Goal: Task Accomplishment & Management: Use online tool/utility

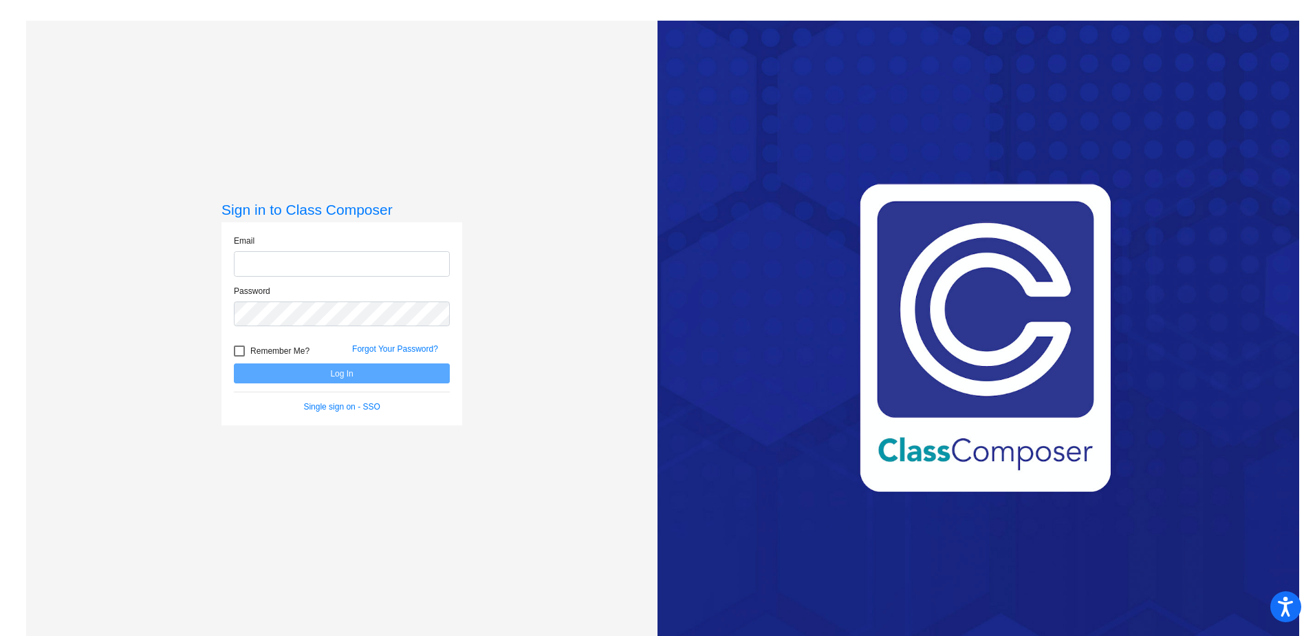
type input "[EMAIL_ADDRESS][PERSON_NAME][DOMAIN_NAME]"
click at [369, 375] on button "Log In" at bounding box center [342, 373] width 216 height 20
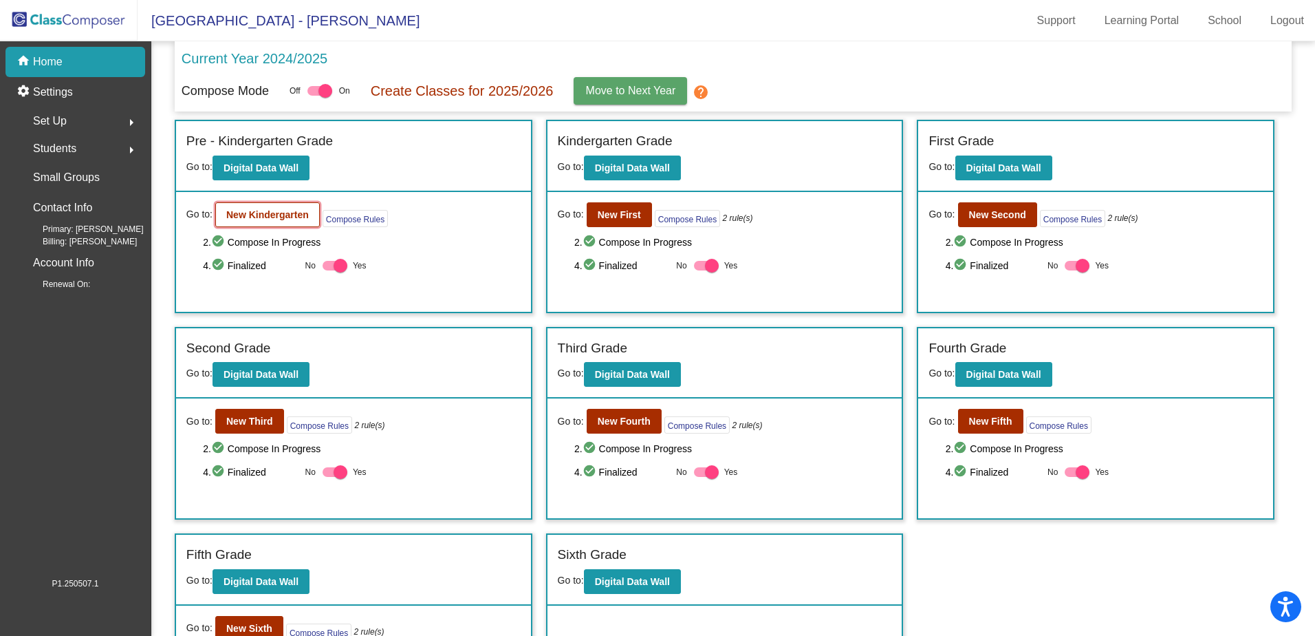
click at [255, 211] on b "New Kindergarten" at bounding box center [267, 214] width 83 height 11
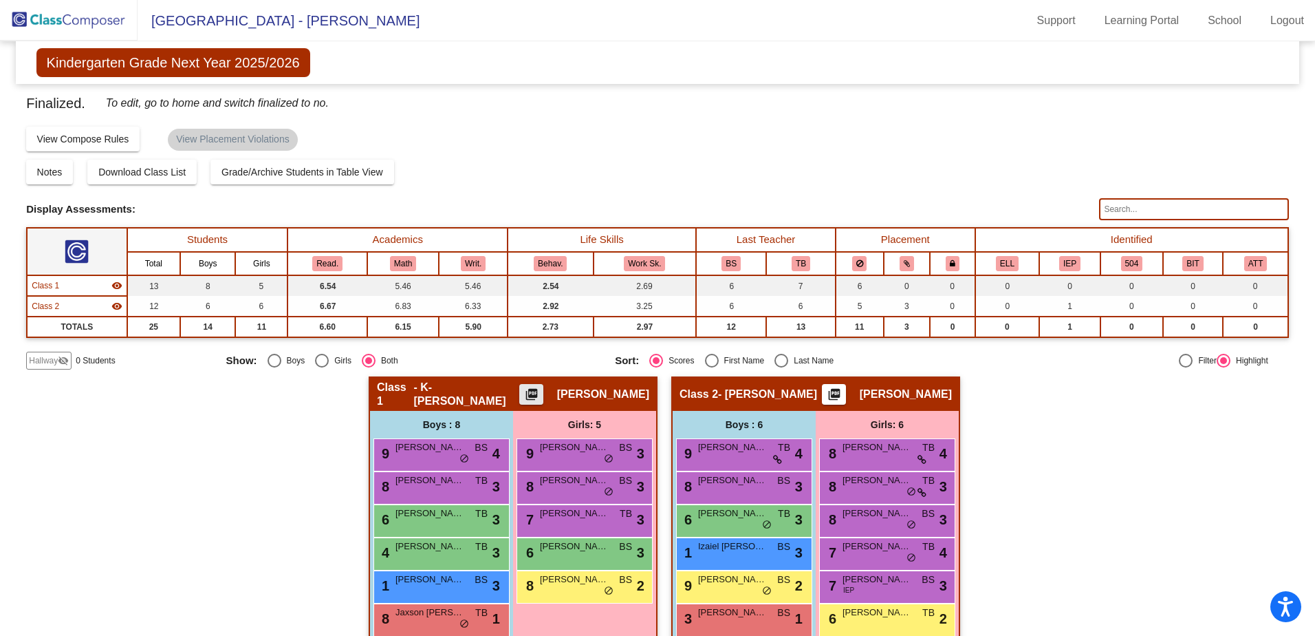
click at [539, 399] on mat-icon "picture_as_pdf" at bounding box center [531, 396] width 17 height 19
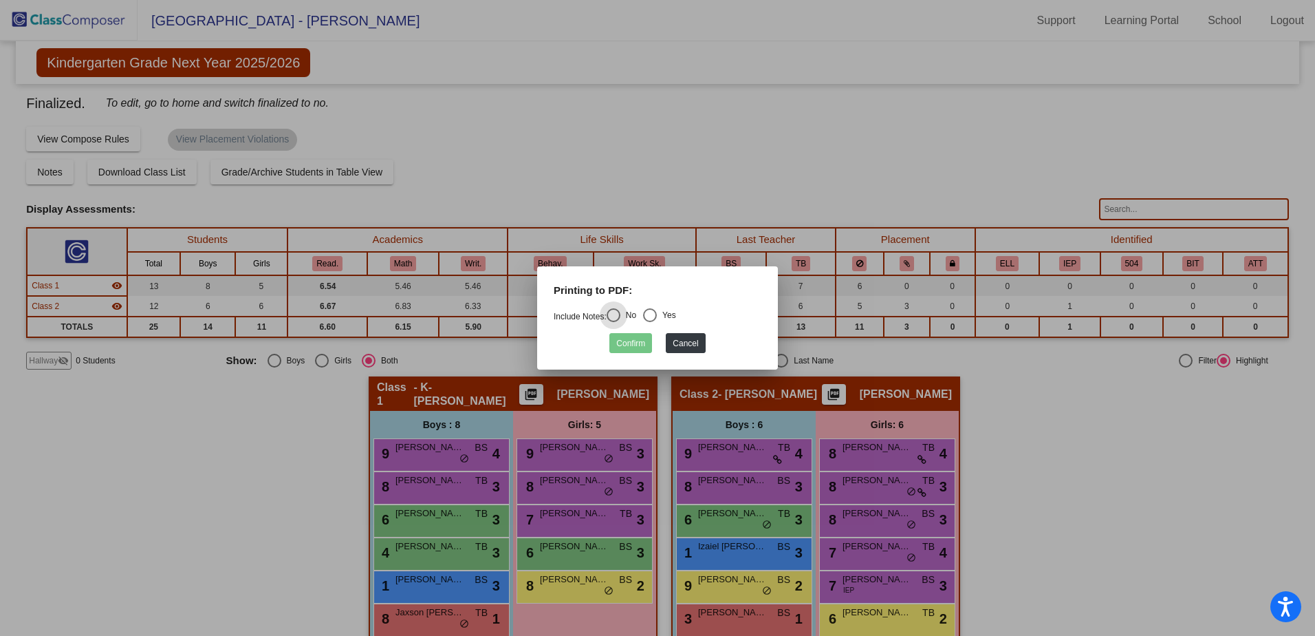
click at [654, 314] on div "Select an option" at bounding box center [650, 315] width 14 height 14
click at [650, 322] on input "Yes" at bounding box center [649, 322] width 1 height 1
radio input "true"
click at [642, 341] on button "Confirm" at bounding box center [630, 343] width 43 height 20
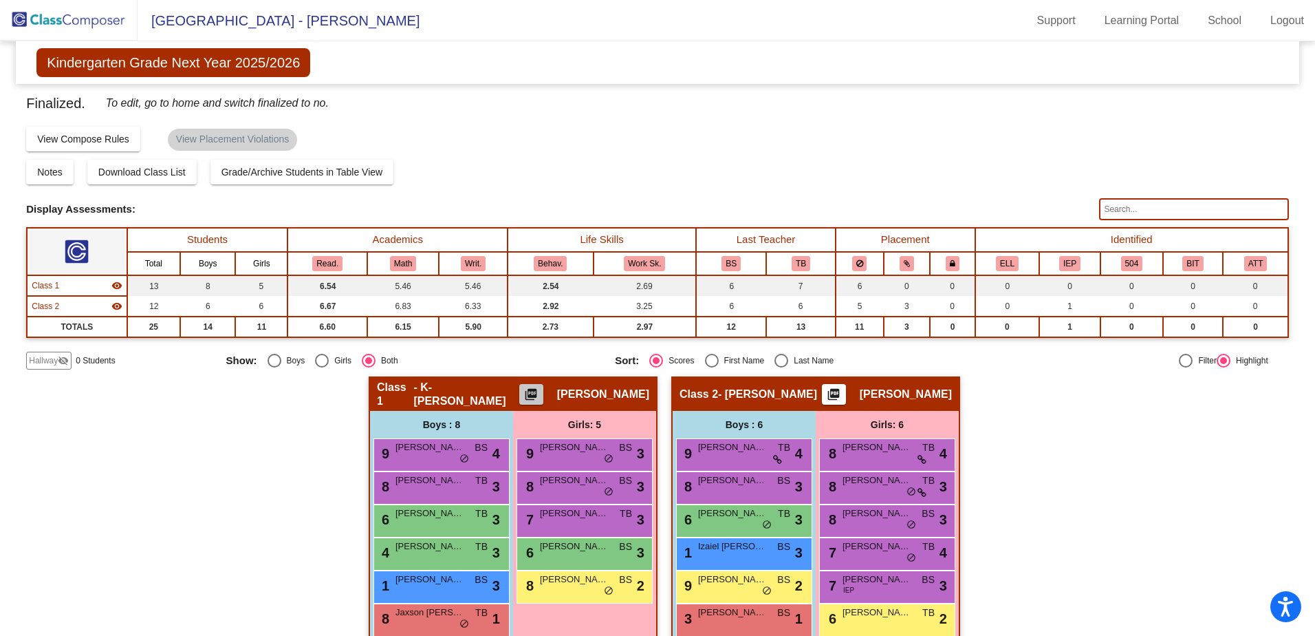
click at [539, 391] on mat-icon "picture_as_pdf" at bounding box center [531, 396] width 17 height 19
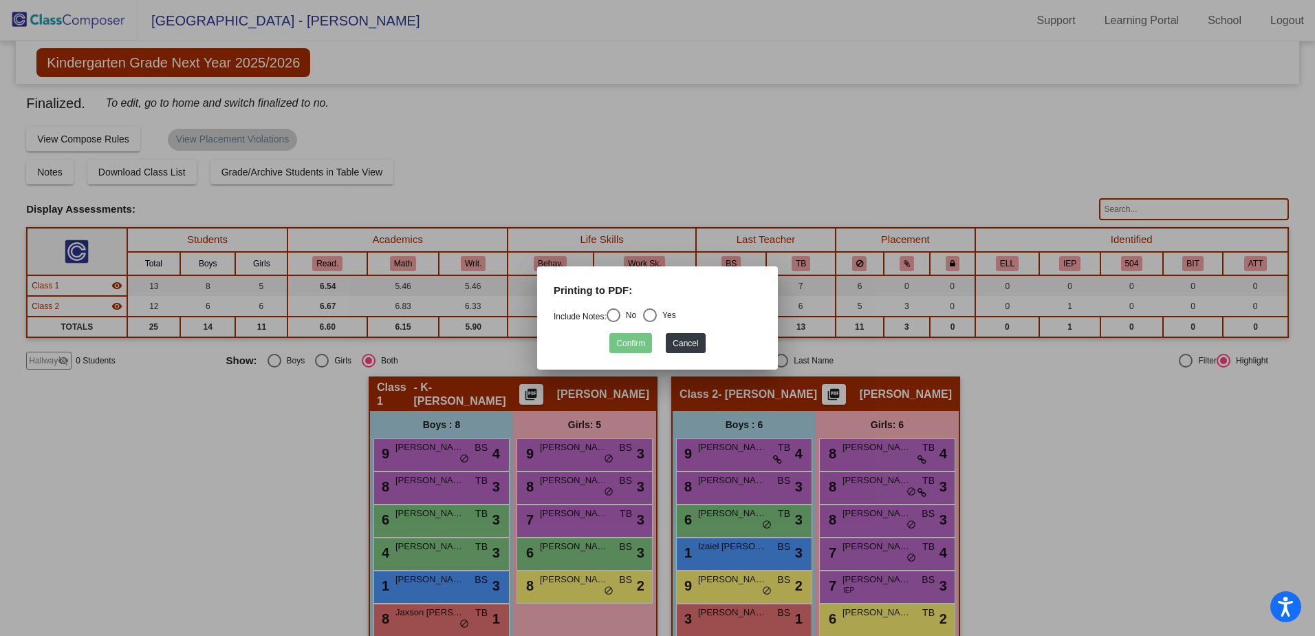
click at [614, 315] on div "Select an option" at bounding box center [614, 315] width 14 height 14
click at [614, 322] on input "No" at bounding box center [613, 322] width 1 height 1
radio input "true"
click at [623, 339] on button "Confirm" at bounding box center [630, 343] width 43 height 20
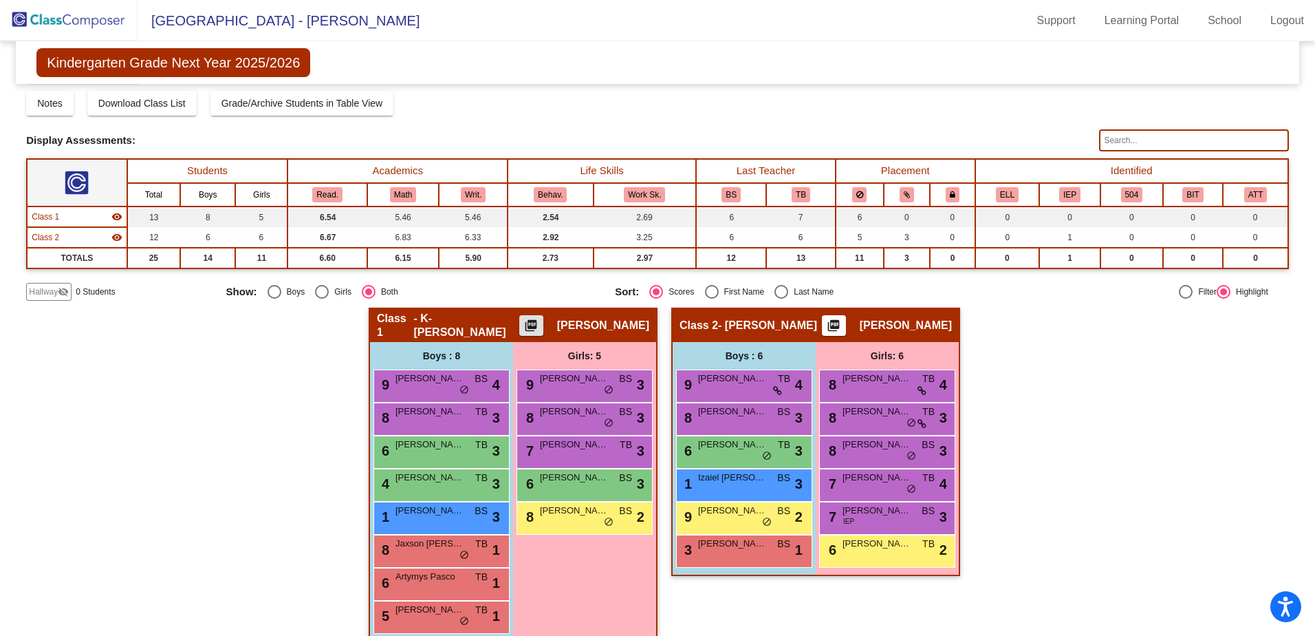
scroll to position [89, 0]
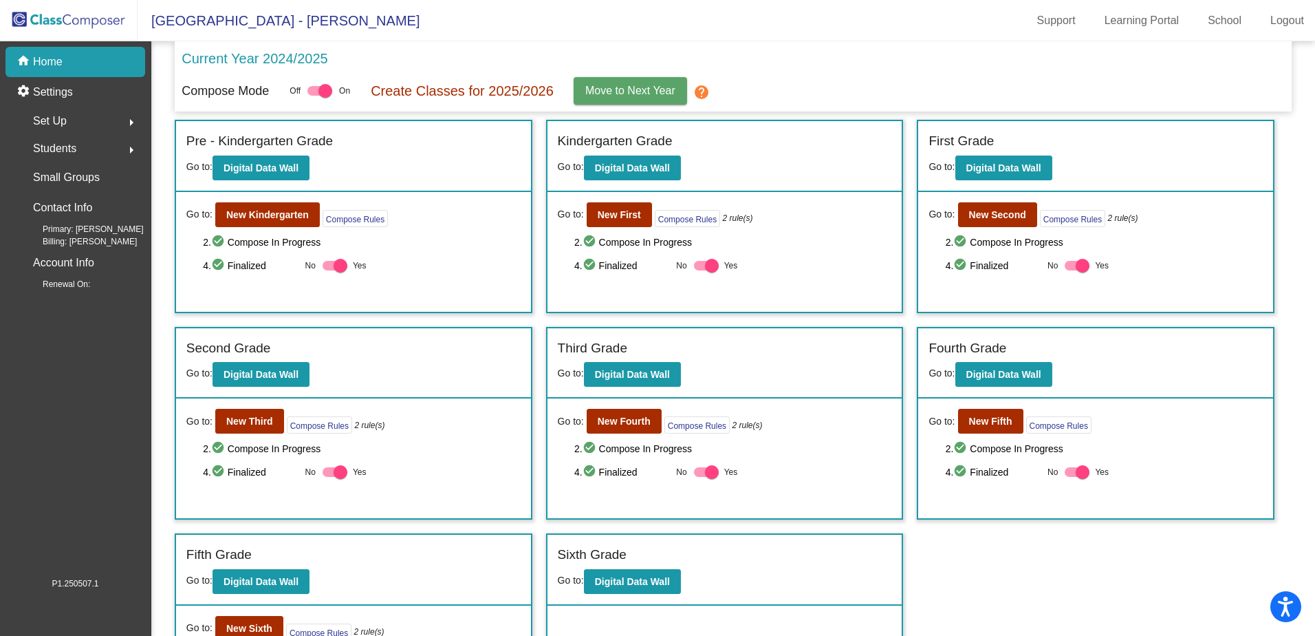
click at [338, 267] on div at bounding box center [341, 266] width 14 height 14
click at [329, 270] on input "Yes" at bounding box center [329, 270] width 1 height 1
checkbox input "false"
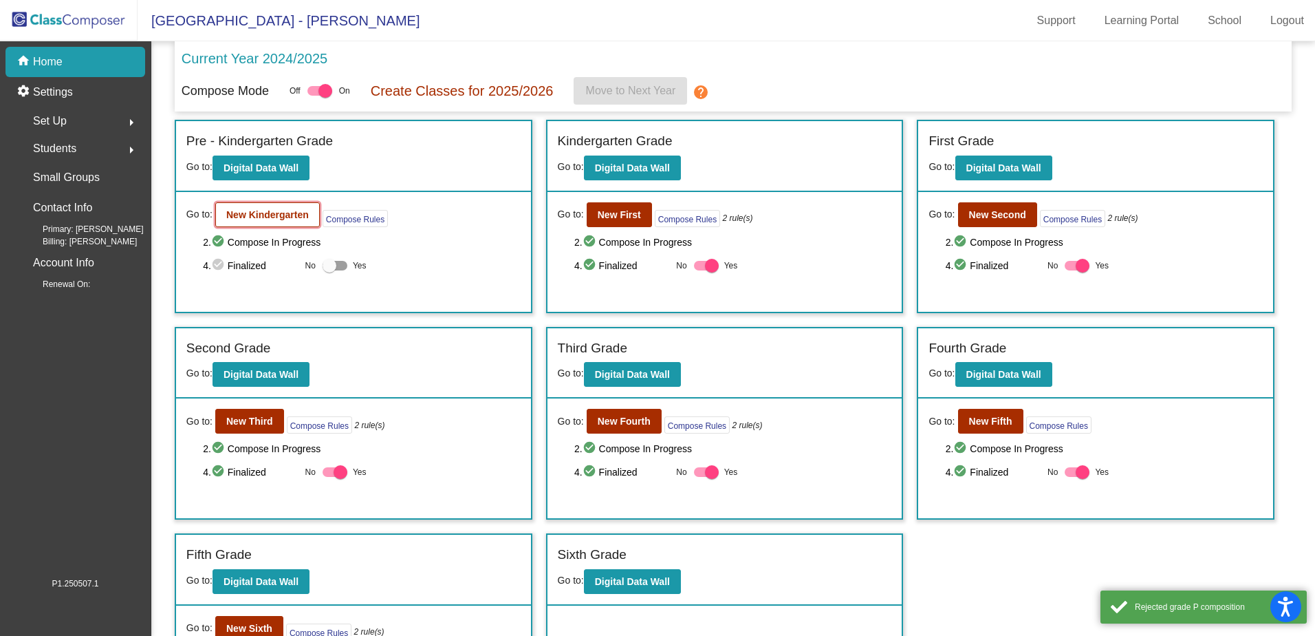
click at [270, 212] on b "New Kindergarten" at bounding box center [267, 214] width 83 height 11
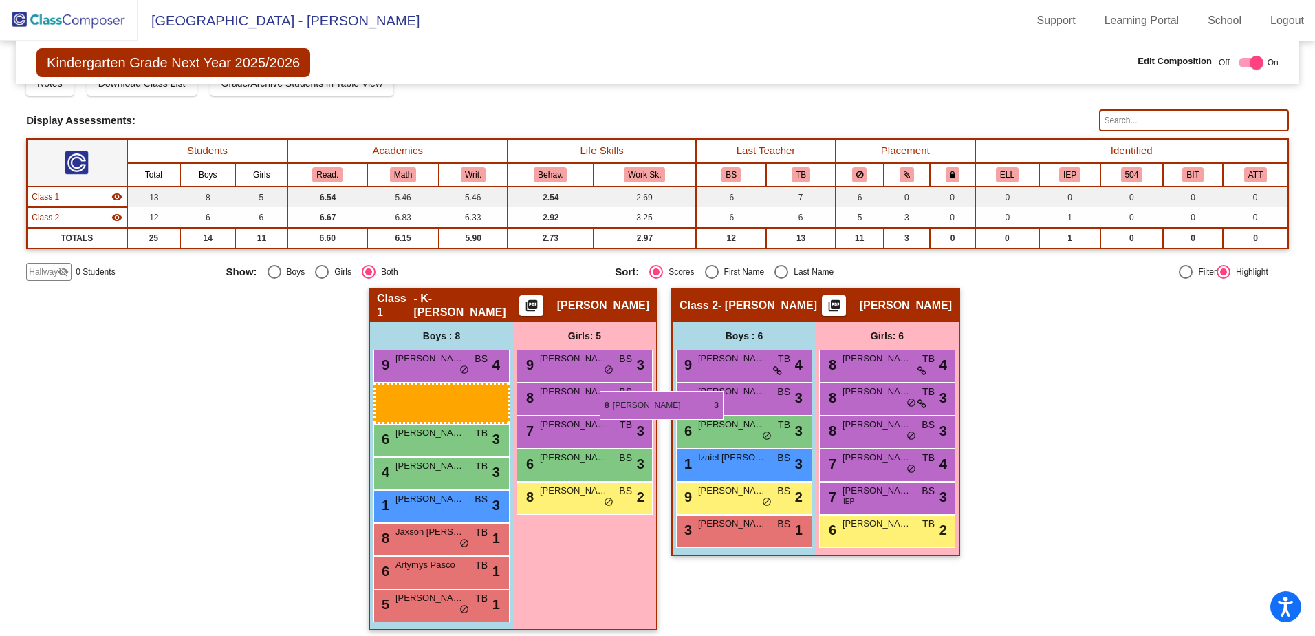
scroll to position [31, 0]
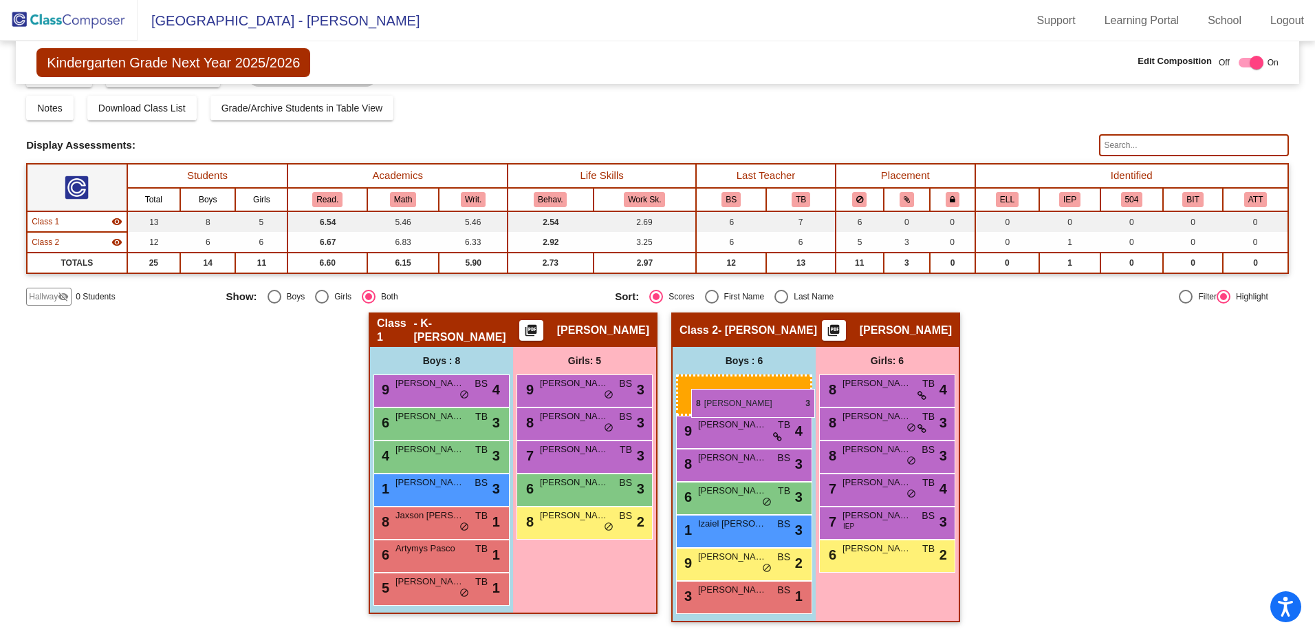
drag, startPoint x: 475, startPoint y: 393, endPoint x: 691, endPoint y: 389, distance: 216.0
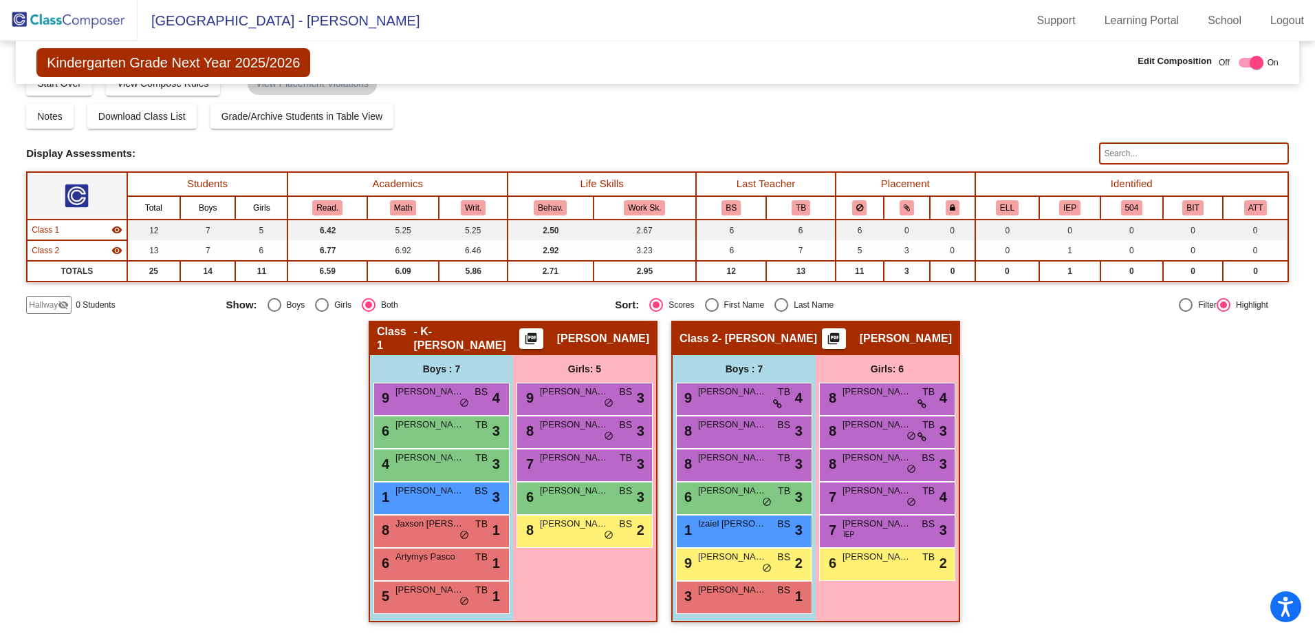
click at [961, 400] on div "Hallway - Hallway Class picture_as_pdf Add Student First Name Last Name Student…" at bounding box center [657, 478] width 1263 height 315
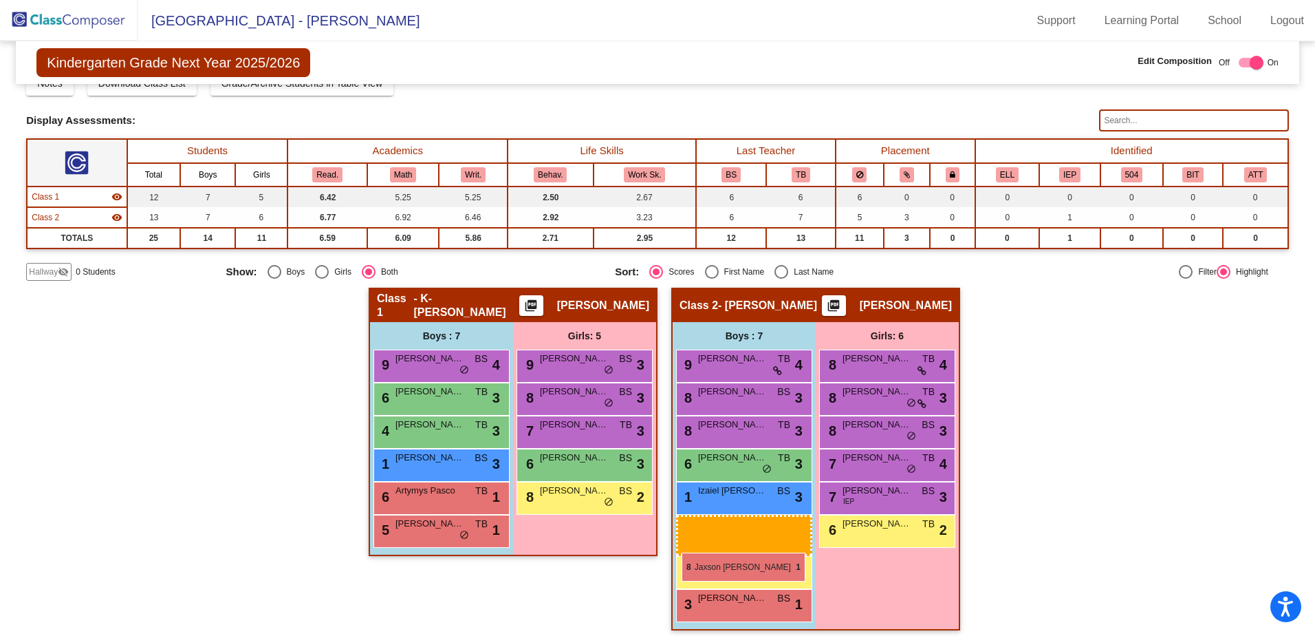
drag, startPoint x: 474, startPoint y: 535, endPoint x: 682, endPoint y: 552, distance: 208.4
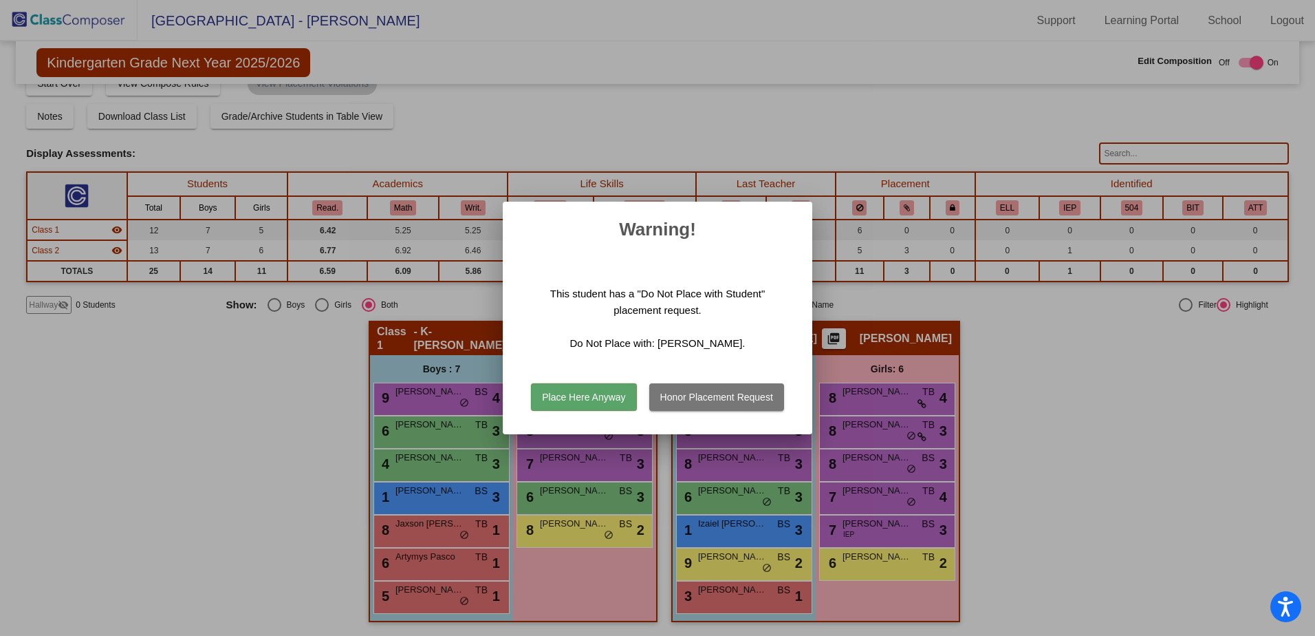
click at [608, 400] on button "Place Here Anyway" at bounding box center [583, 397] width 105 height 28
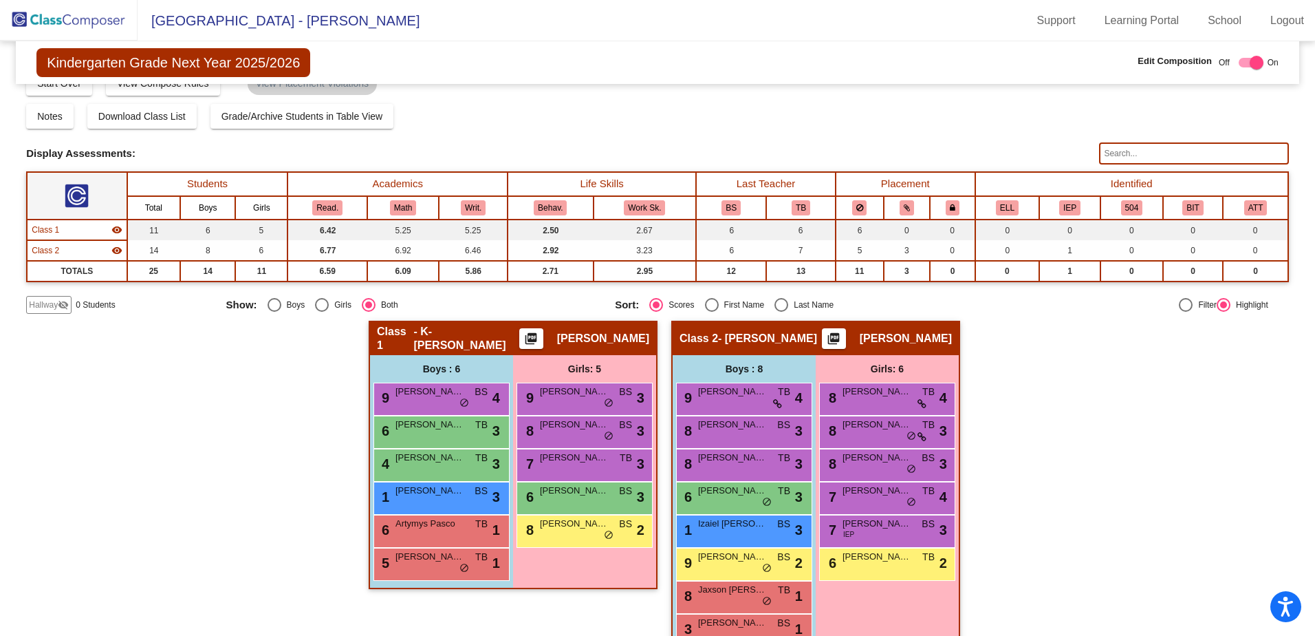
scroll to position [56, 0]
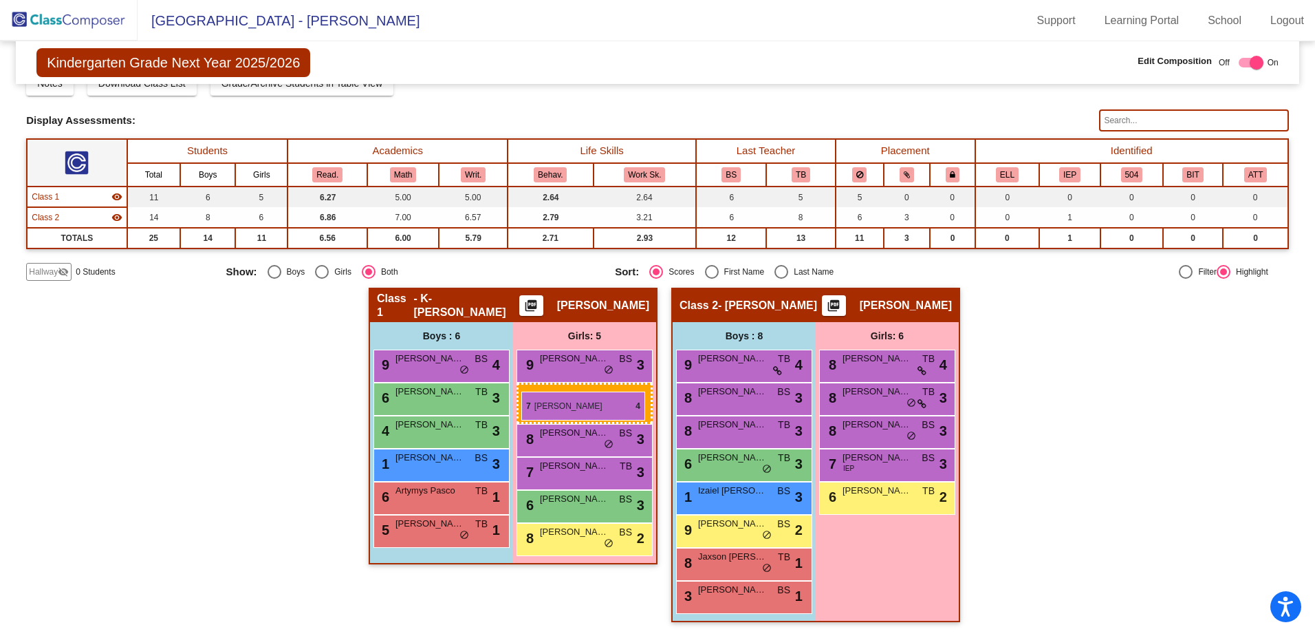
drag, startPoint x: 918, startPoint y: 462, endPoint x: 521, endPoint y: 391, distance: 403.0
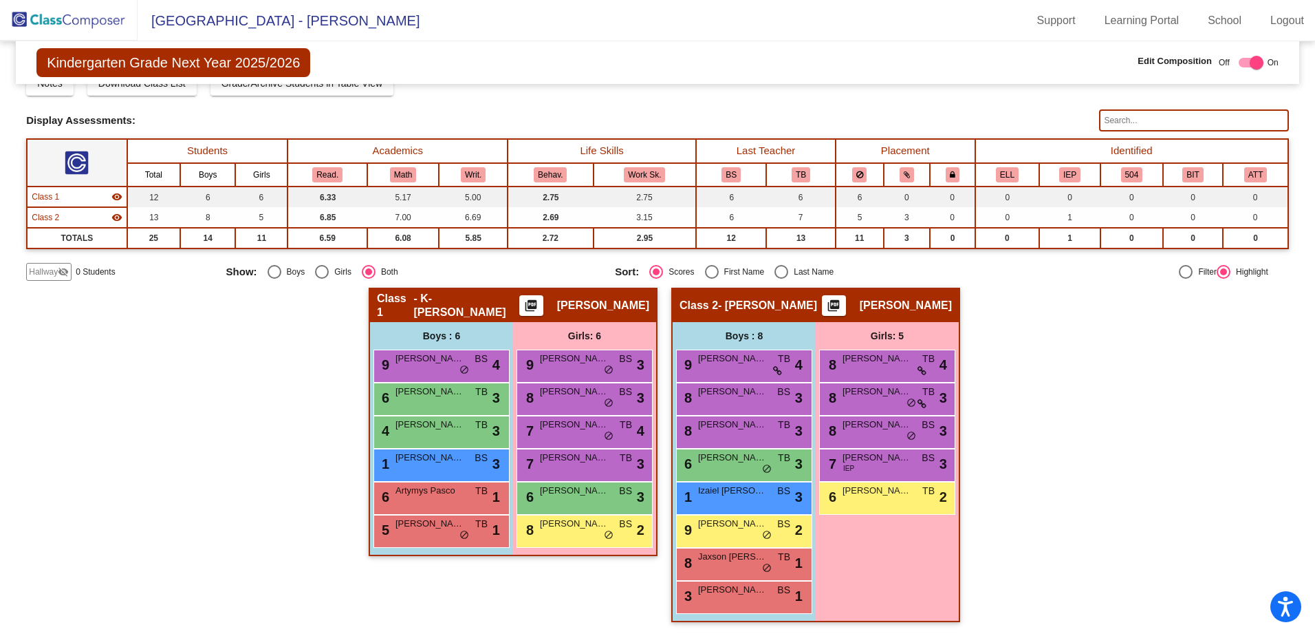
click at [980, 508] on div "Hallway - Hallway Class picture_as_pdf Add Student First Name Last Name Student…" at bounding box center [657, 462] width 1263 height 348
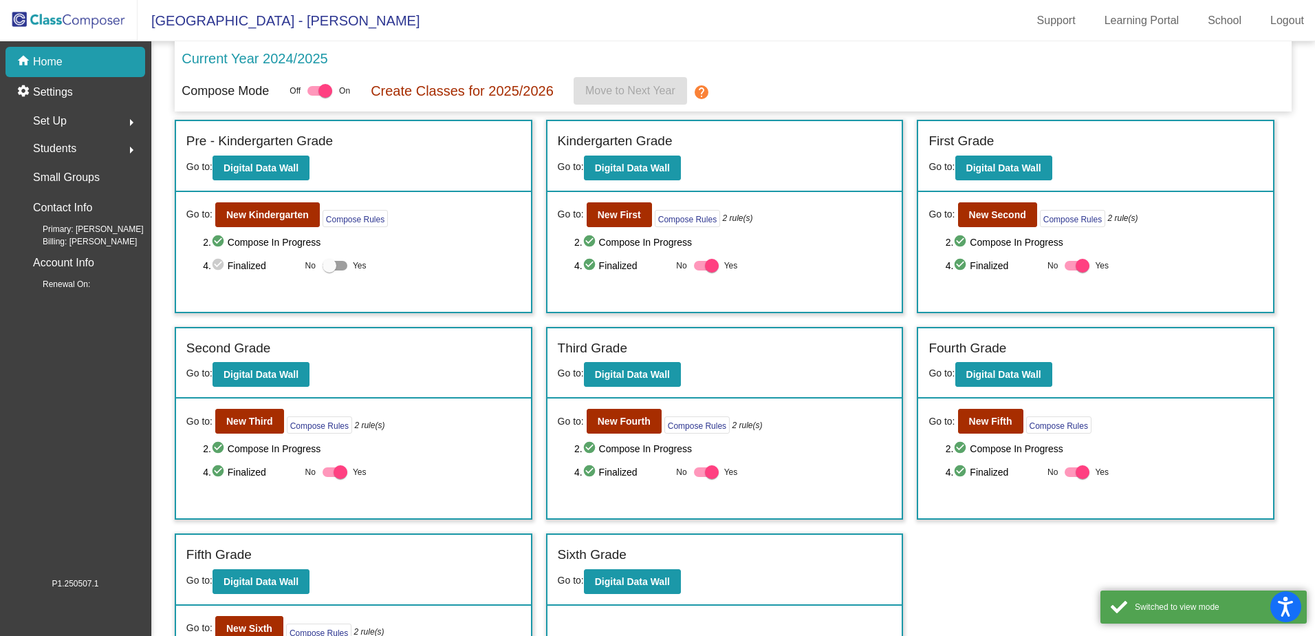
click at [332, 262] on div at bounding box center [330, 266] width 14 height 14
click at [329, 270] on input "Yes" at bounding box center [329, 270] width 1 height 1
checkbox input "true"
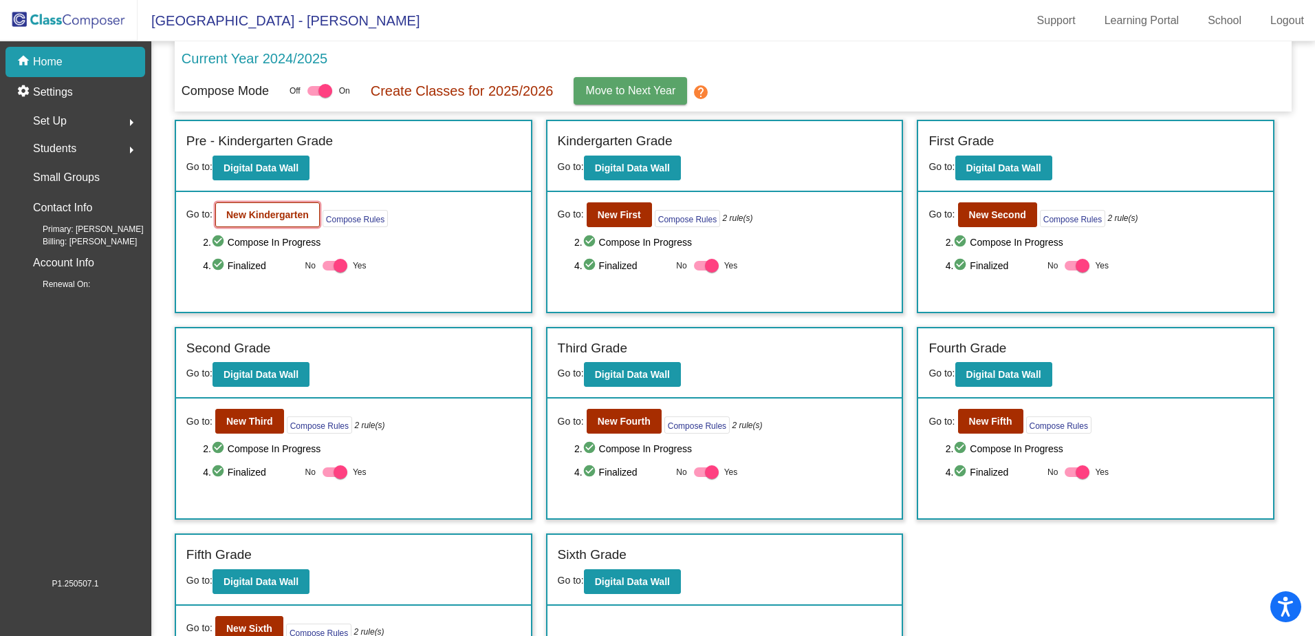
click at [280, 220] on b "New Kindergarten" at bounding box center [267, 214] width 83 height 11
click at [614, 219] on b "New First" at bounding box center [619, 214] width 43 height 11
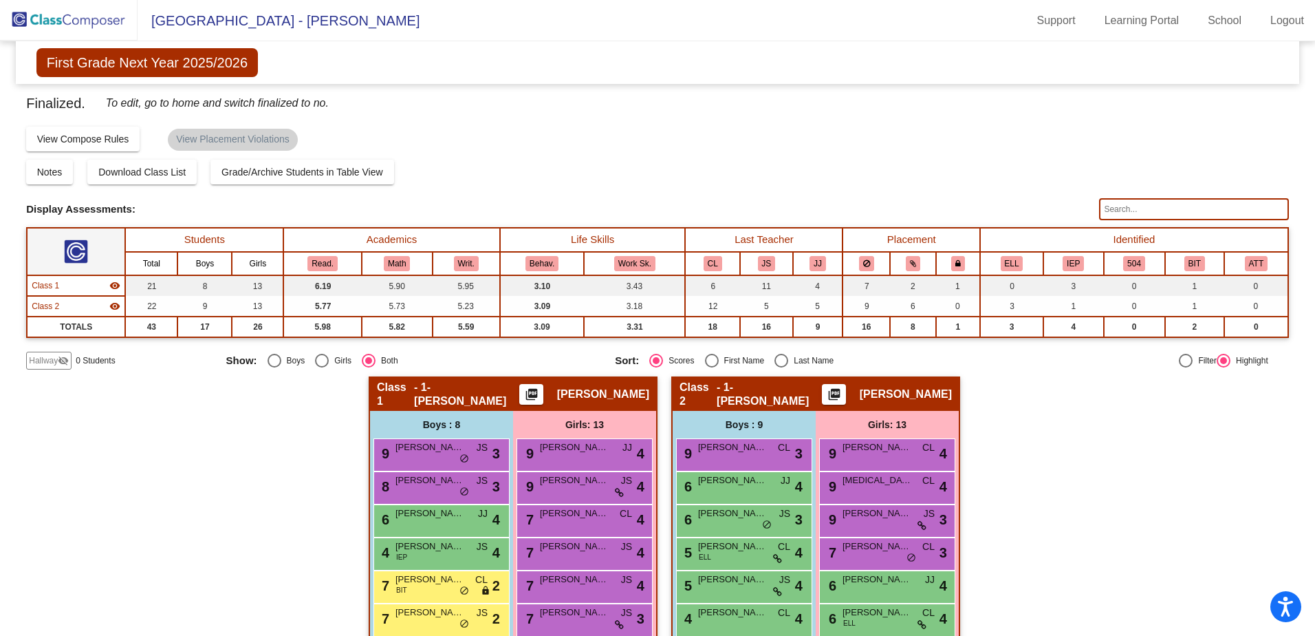
click at [303, 402] on div "Hallway - Hallway Class picture_as_pdf Add Student First Name Last Name Student…" at bounding box center [657, 632] width 1263 height 513
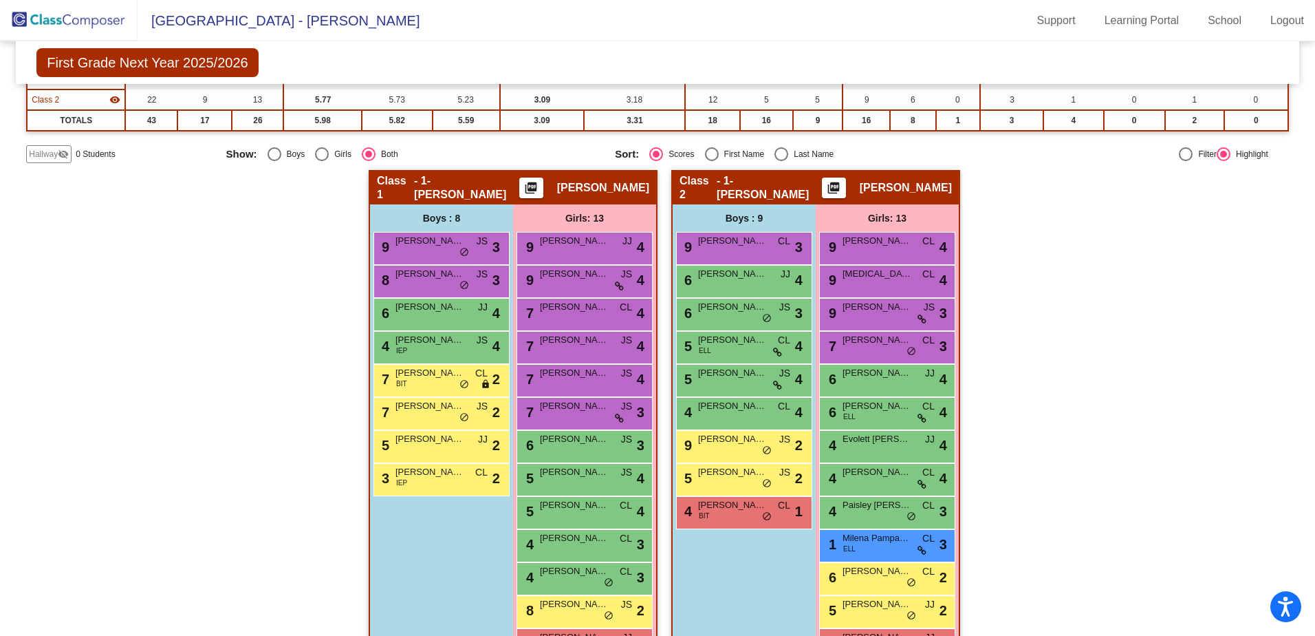
scroll to position [254, 0]
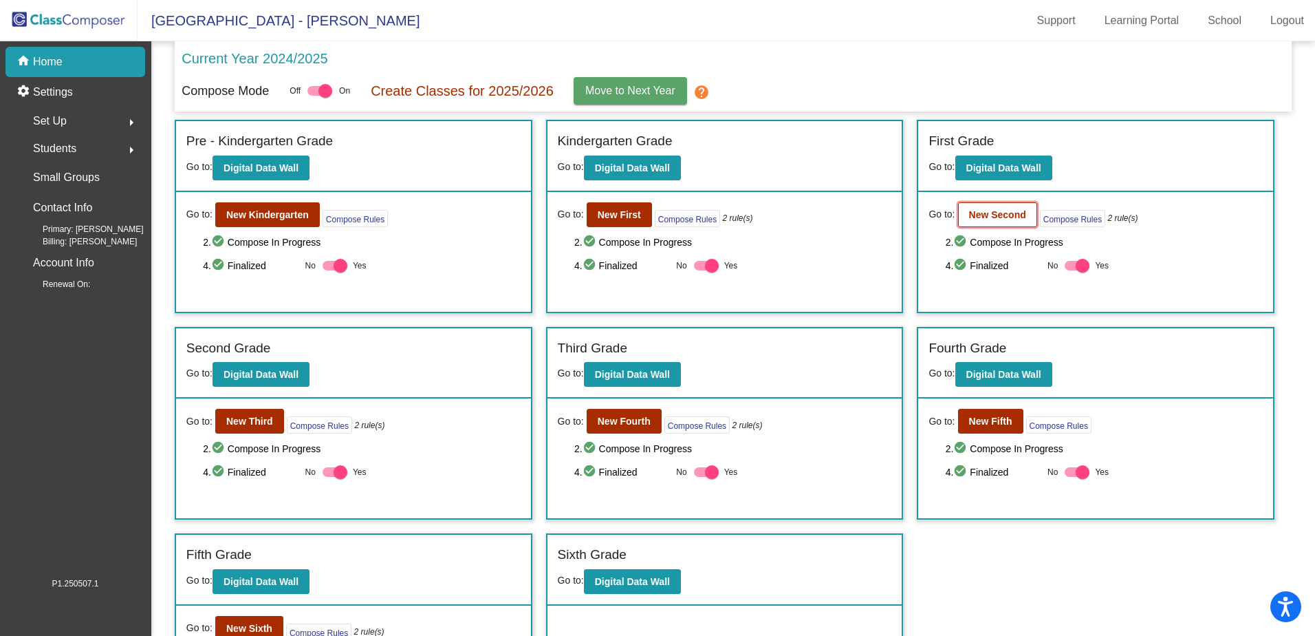
click at [1018, 215] on button "New Second" at bounding box center [997, 214] width 79 height 25
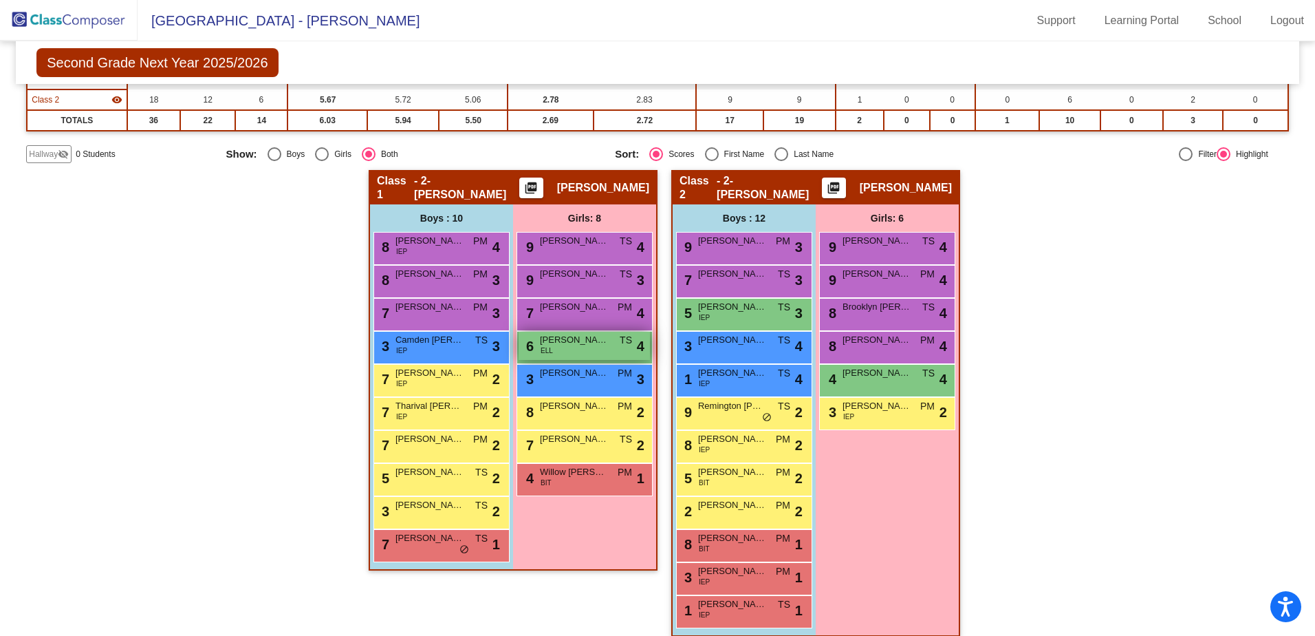
scroll to position [221, 0]
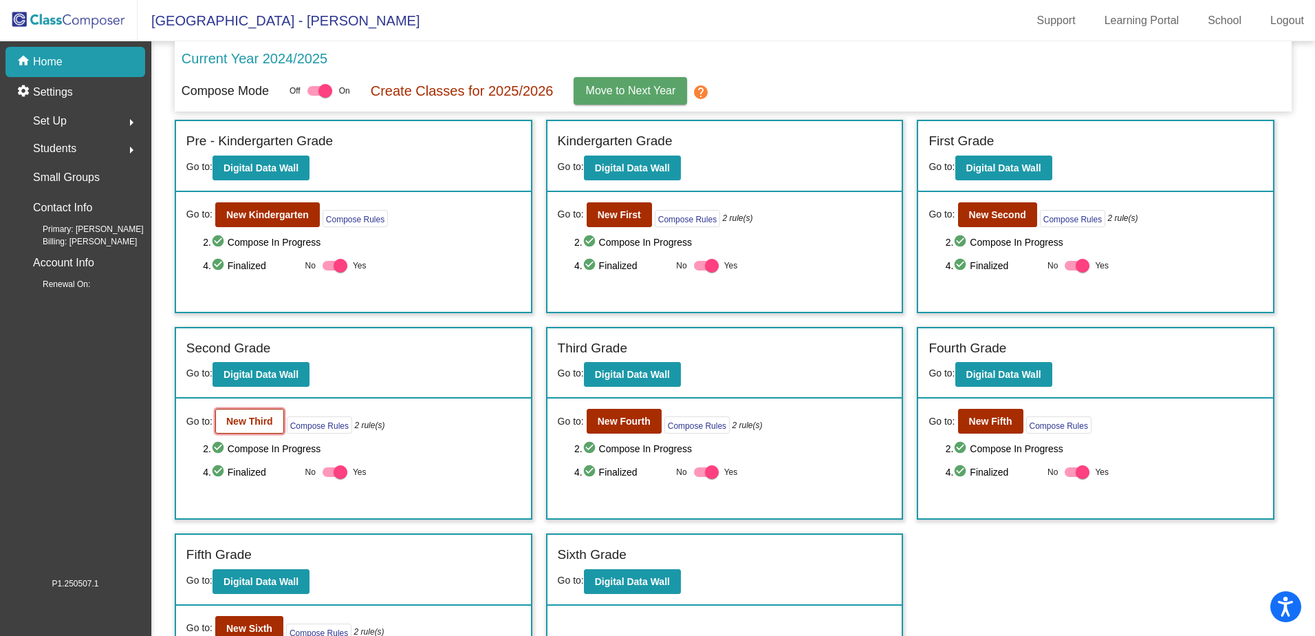
click at [268, 422] on b "New Third" at bounding box center [249, 420] width 47 height 11
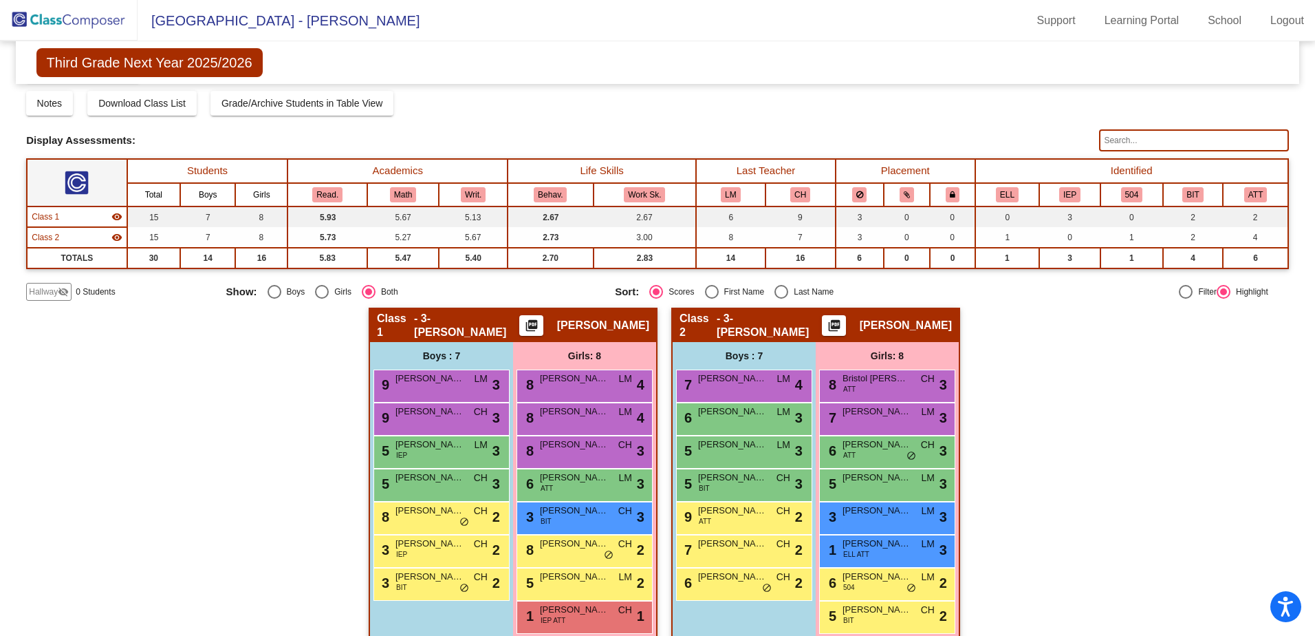
scroll to position [89, 0]
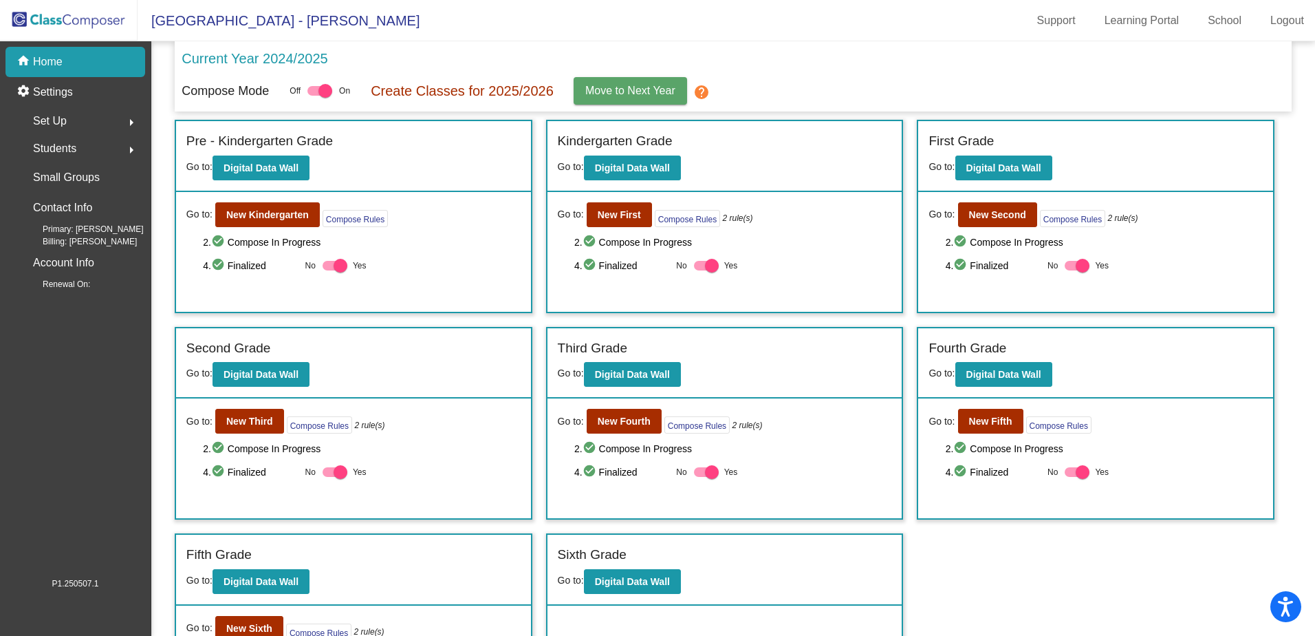
scroll to position [91, 0]
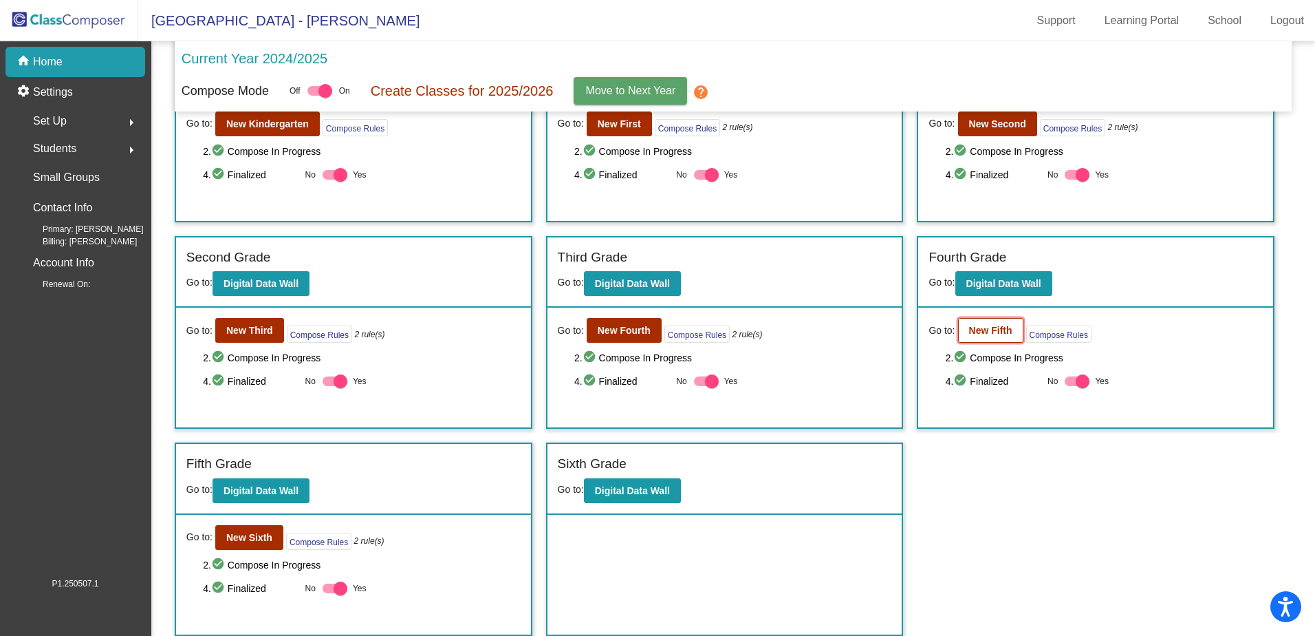
click at [992, 332] on b "New Fifth" at bounding box center [990, 330] width 43 height 11
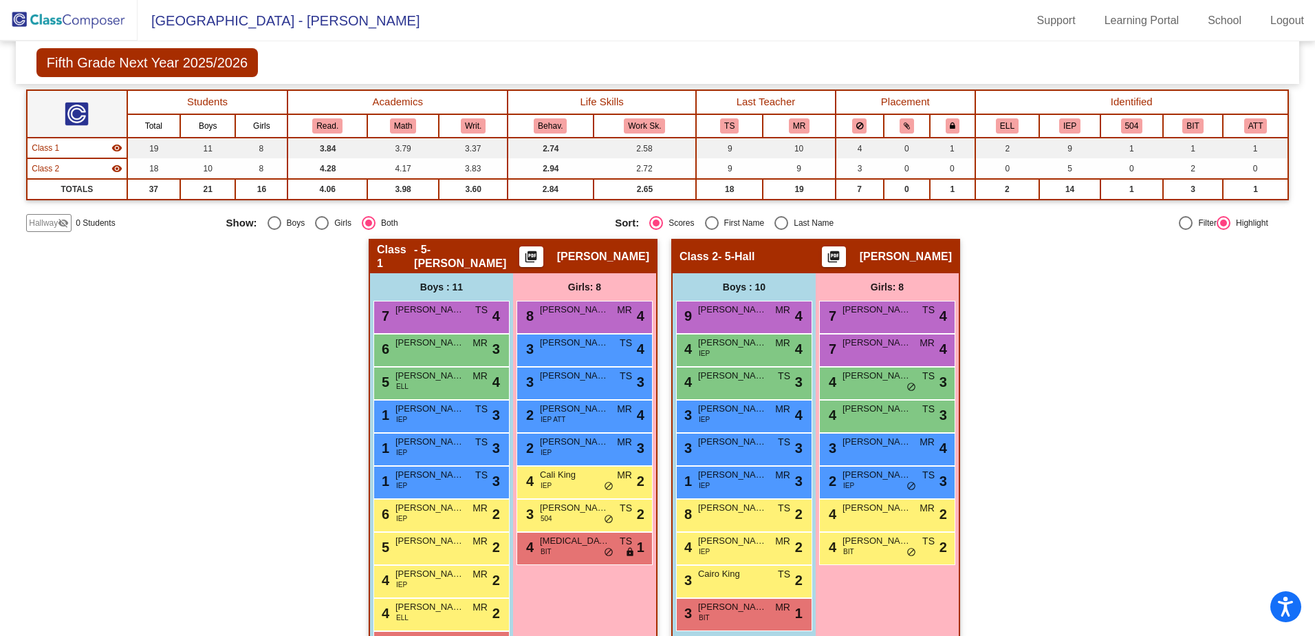
scroll to position [188, 0]
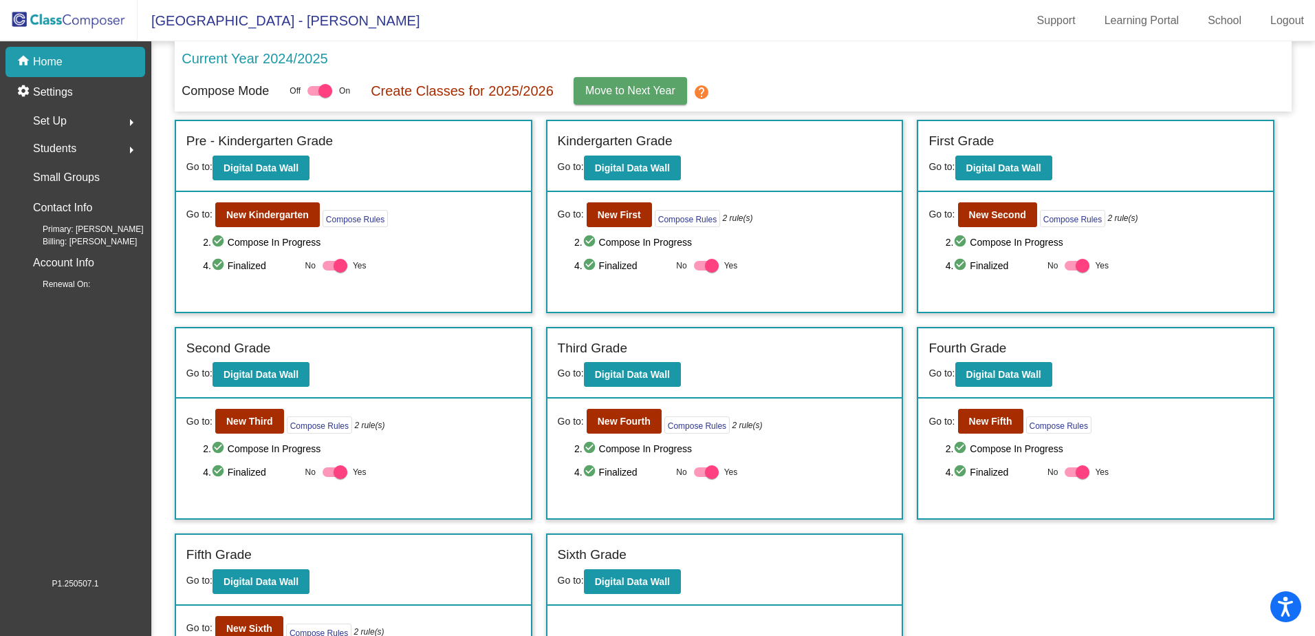
scroll to position [91, 0]
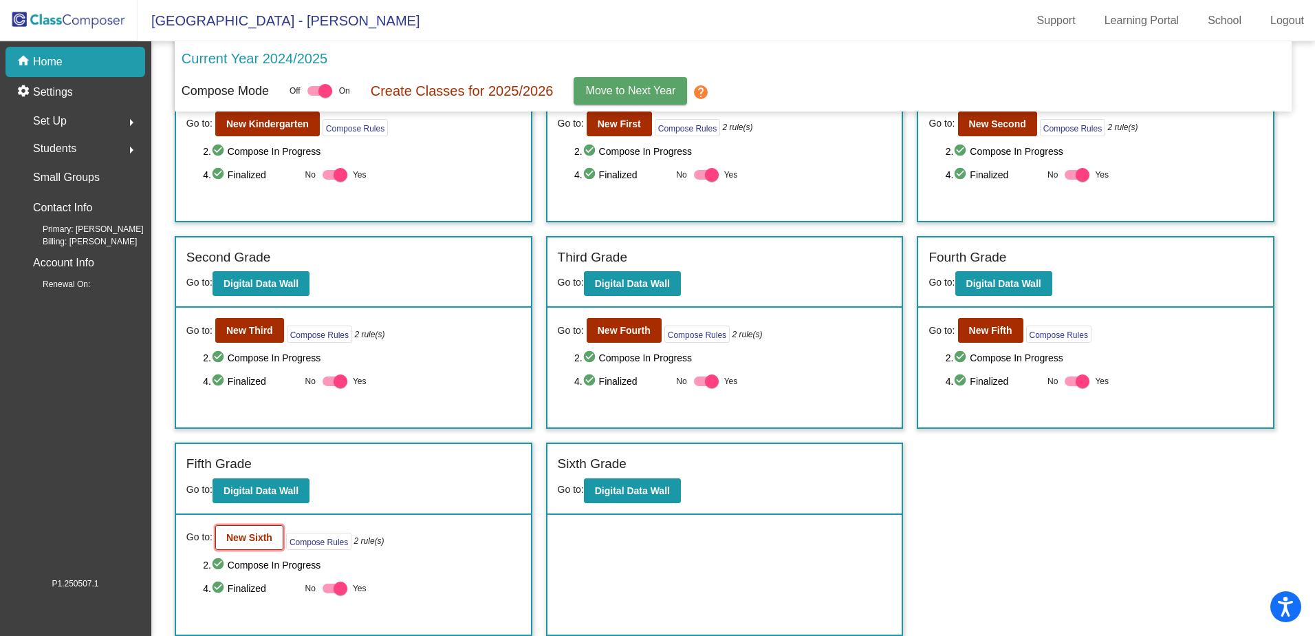
click at [241, 539] on b "New Sixth" at bounding box center [249, 537] width 46 height 11
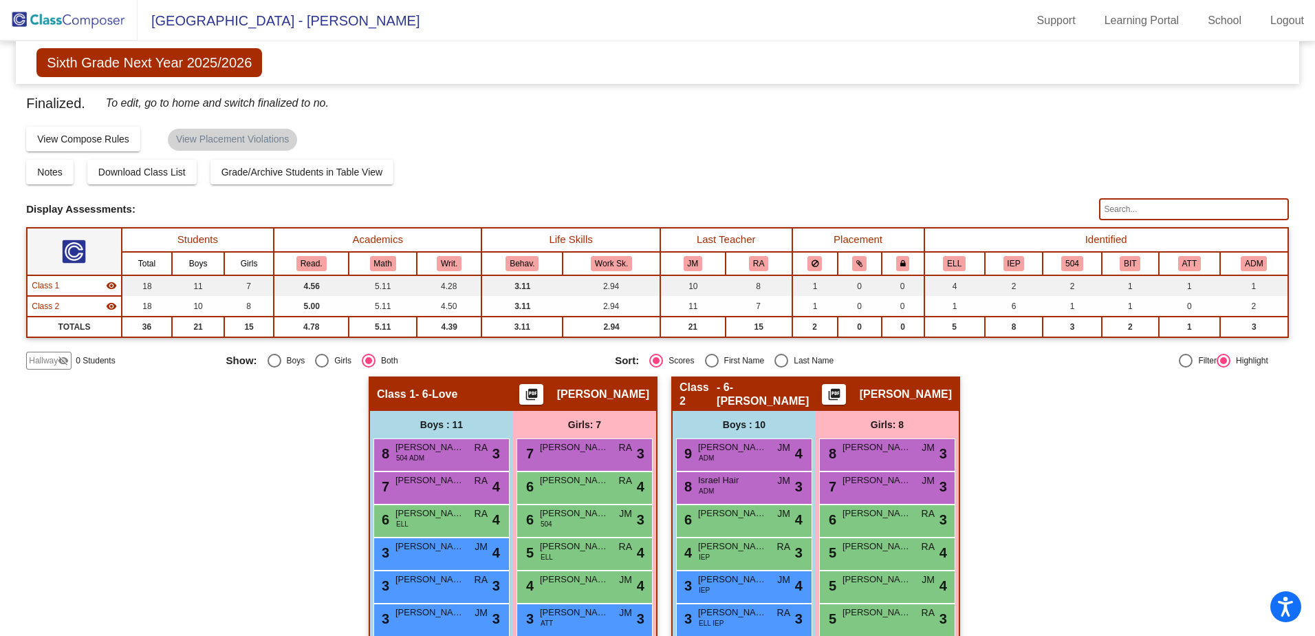
scroll to position [188, 0]
